Goal: Information Seeking & Learning: Find specific fact

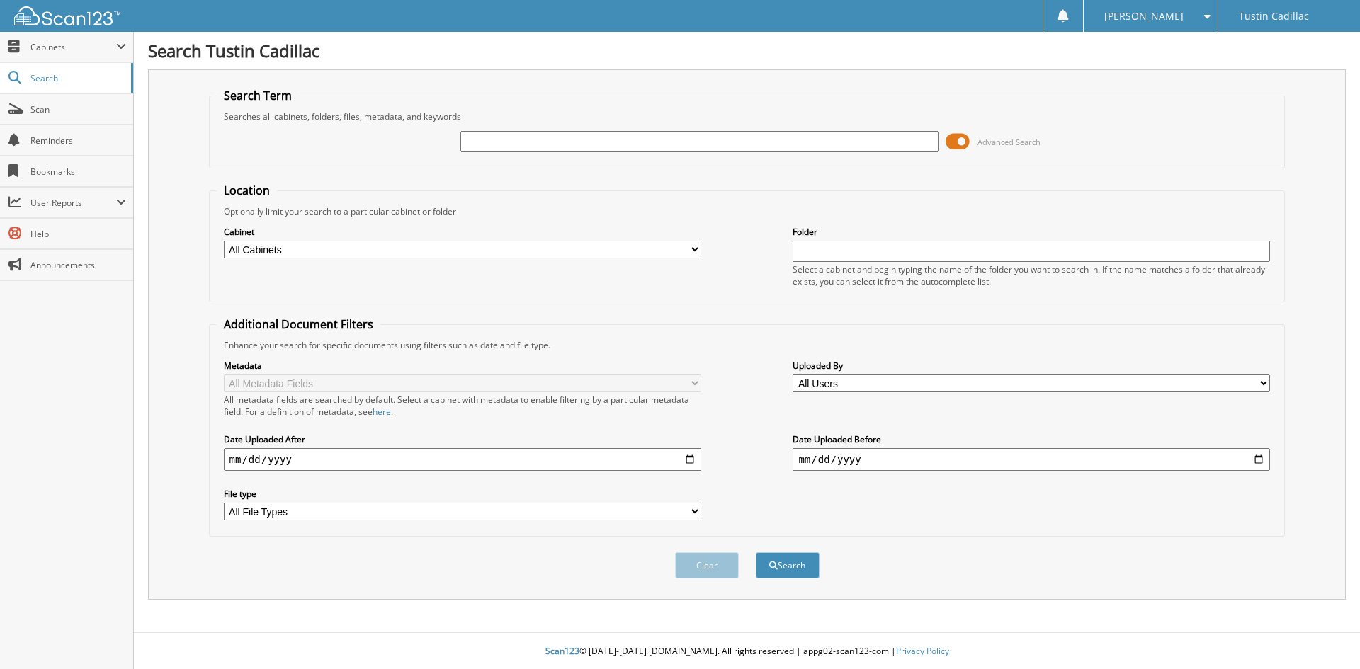
click at [477, 144] on input "text" at bounding box center [698, 141] width 477 height 21
type input "01402"
click at [756, 552] on button "Search" at bounding box center [788, 565] width 64 height 26
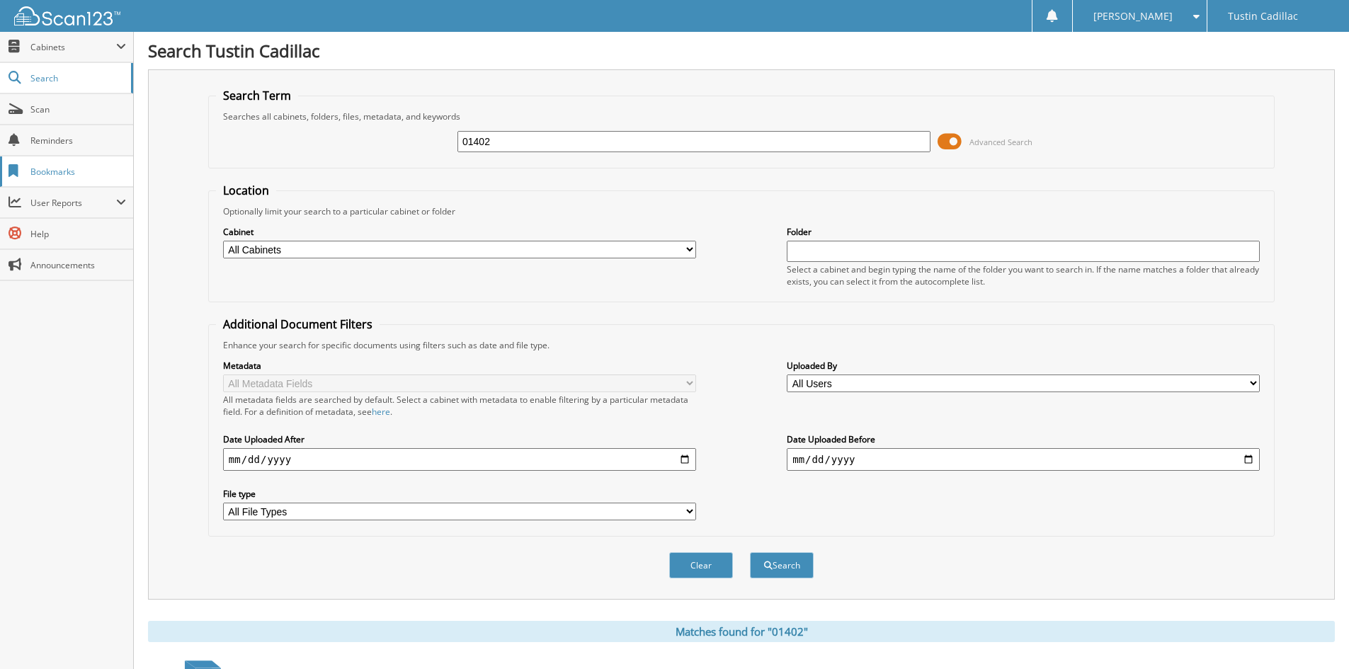
drag, startPoint x: 505, startPoint y: 139, endPoint x: 6, endPoint y: 179, distance: 500.9
click at [6, 179] on body "Kellie K. Settings Logout Tustin Cadillac Close Cabinets" at bounding box center [674, 395] width 1349 height 791
type input "701402"
click at [750, 552] on button "Search" at bounding box center [782, 565] width 64 height 26
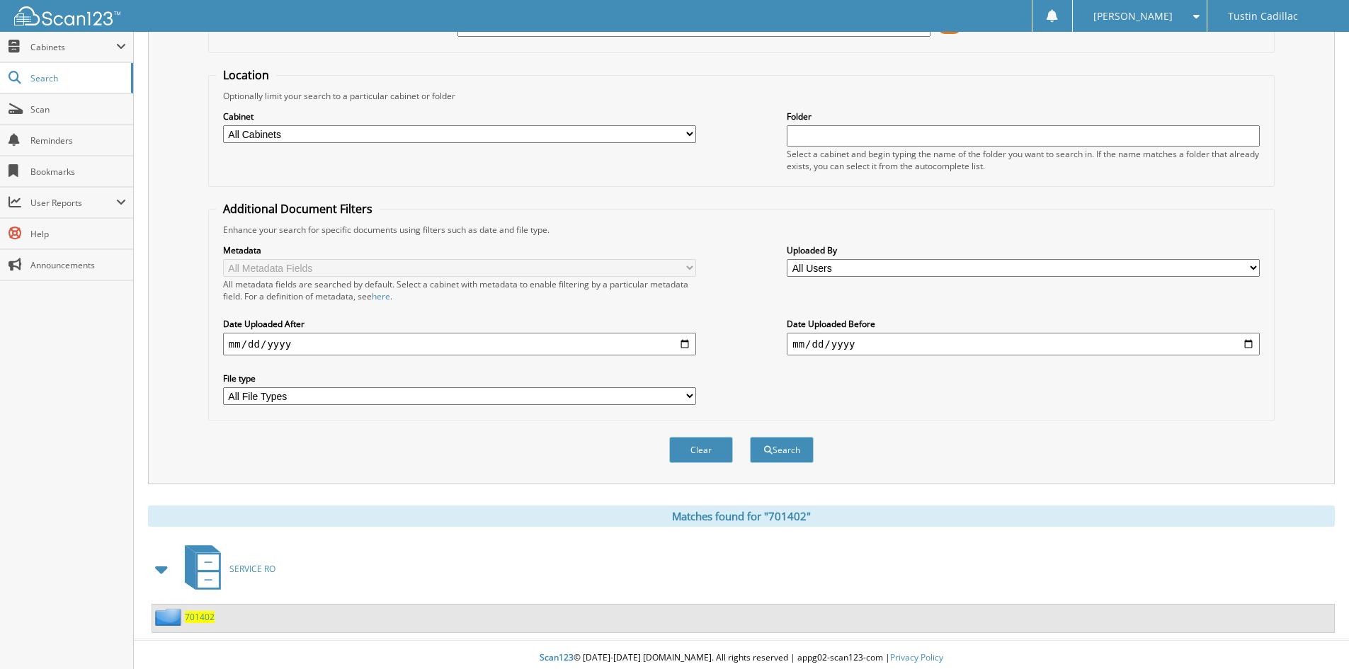
scroll to position [123, 0]
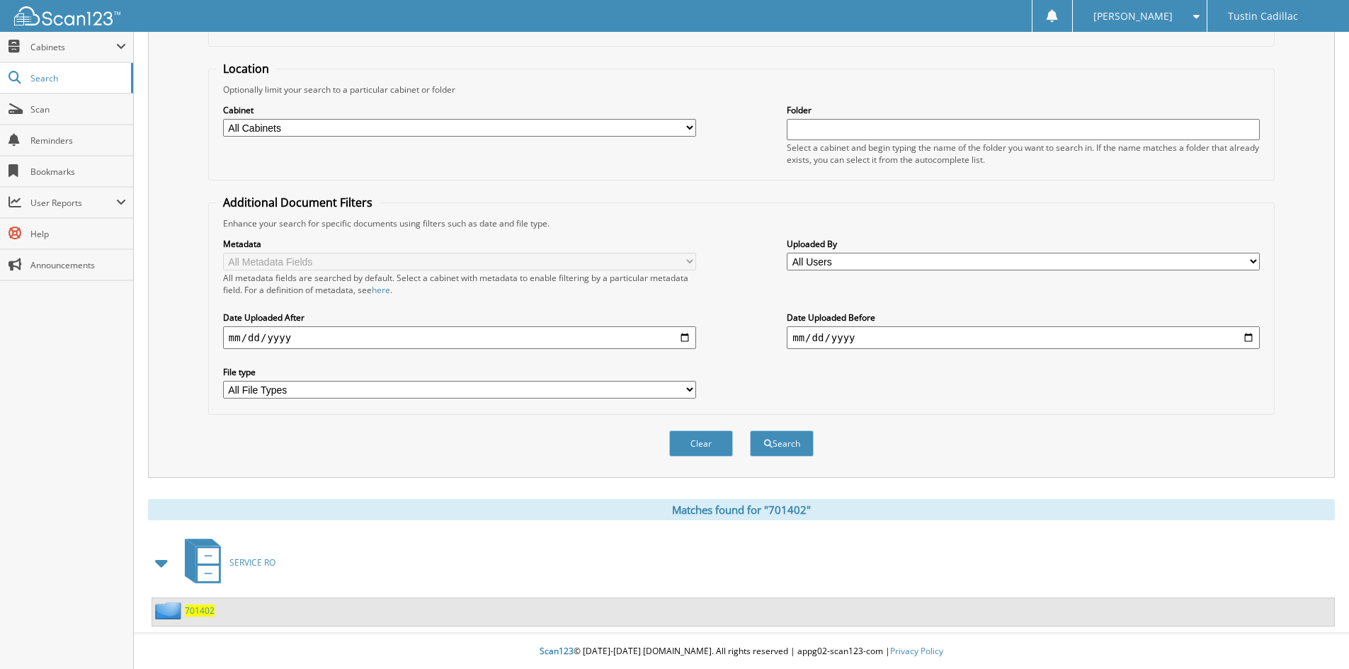
click at [200, 616] on span "701402" at bounding box center [200, 611] width 30 height 12
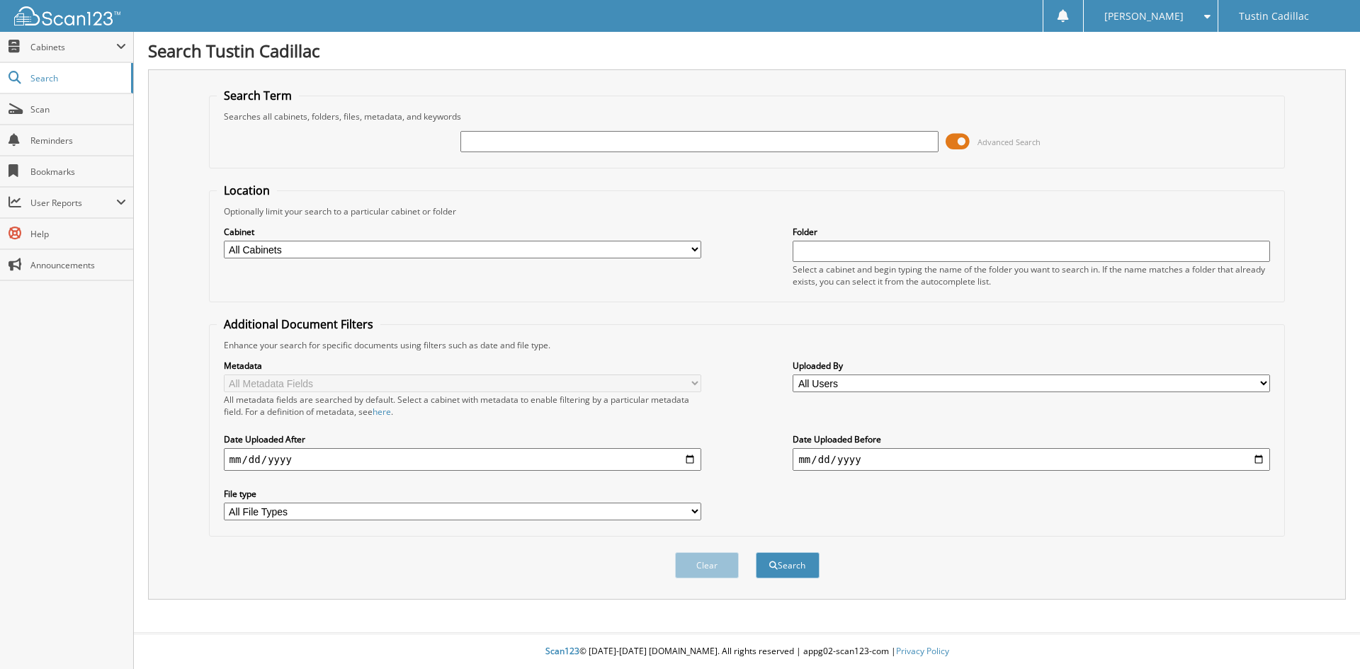
click at [479, 141] on input "text" at bounding box center [698, 141] width 477 height 21
type input "00487"
click at [756, 552] on button "Search" at bounding box center [788, 565] width 64 height 26
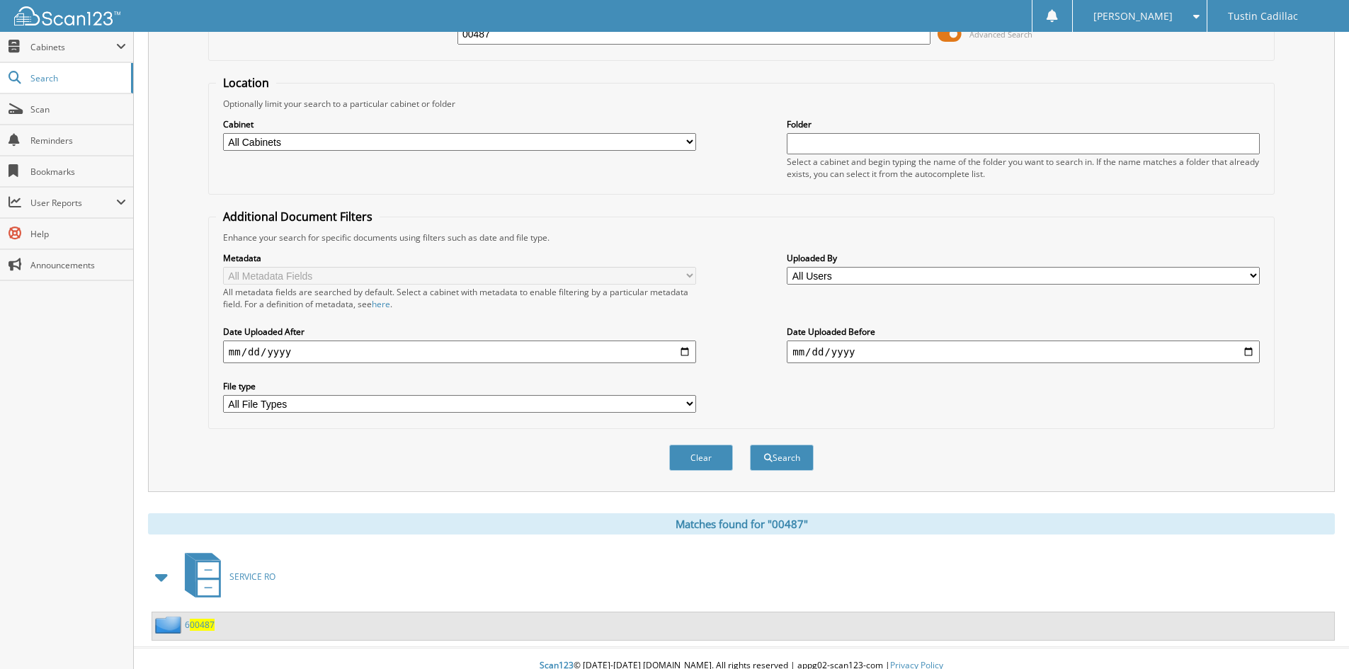
scroll to position [123, 0]
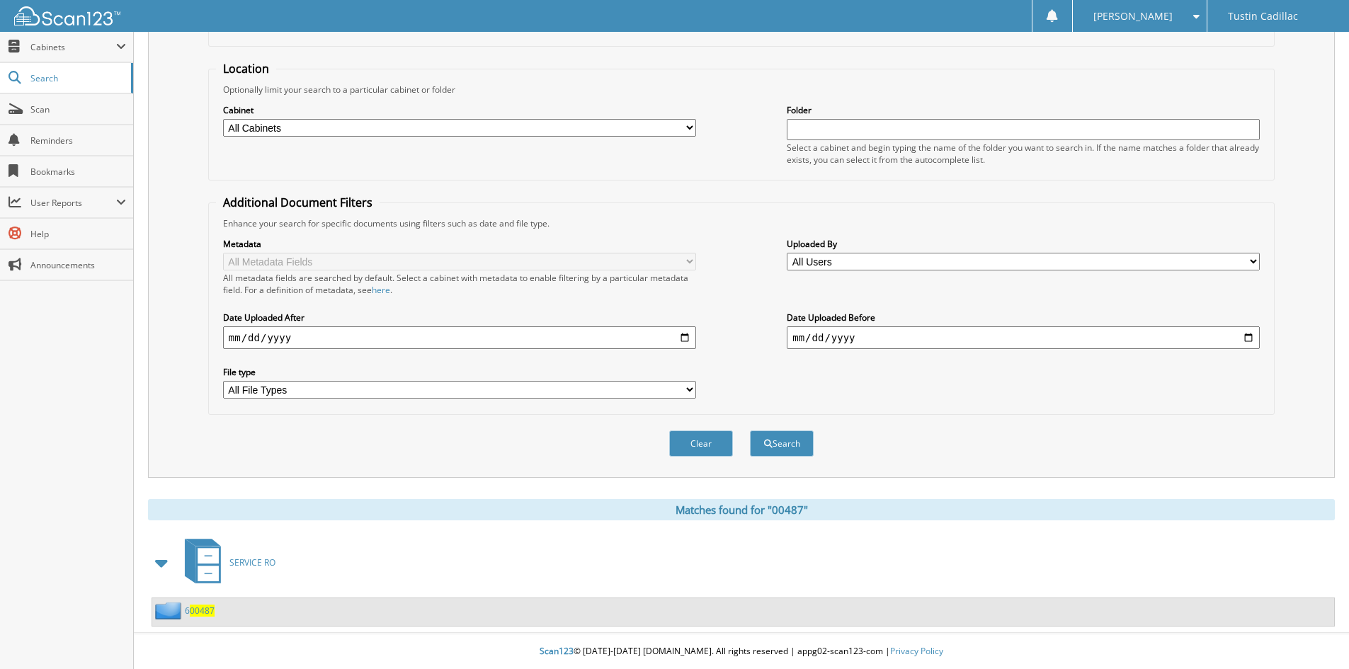
click at [201, 607] on span "00487" at bounding box center [202, 611] width 25 height 12
